Goal: Task Accomplishment & Management: Manage account settings

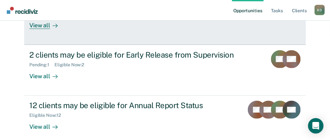
scroll to position [107, 0]
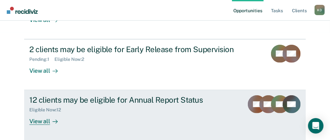
click at [69, 99] on div "12 clients may be eligible for Annual Report Status" at bounding box center [133, 99] width 209 height 9
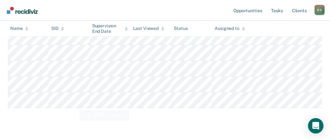
scroll to position [257, 0]
